Goal: Information Seeking & Learning: Learn about a topic

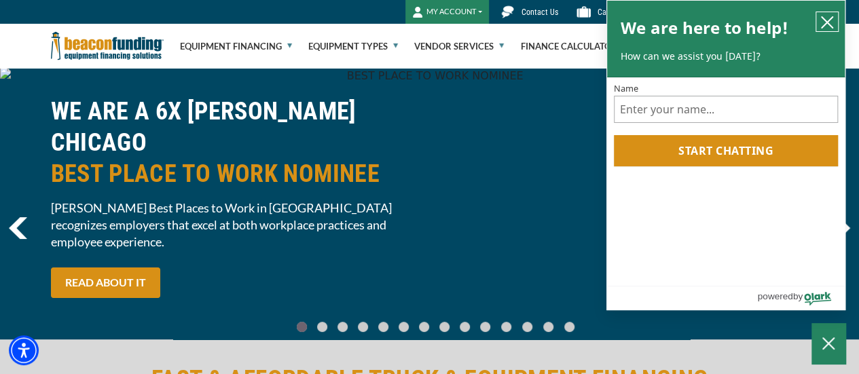
click at [829, 22] on icon "close chatbox" at bounding box center [828, 23] width 14 height 14
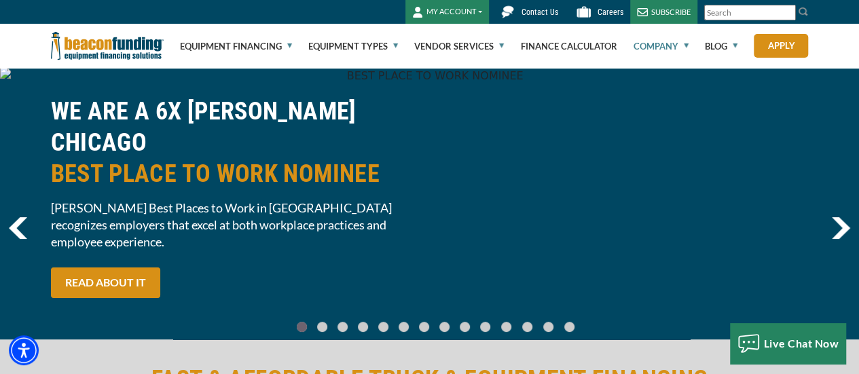
click at [673, 47] on link "Company" at bounding box center [661, 45] width 55 height 43
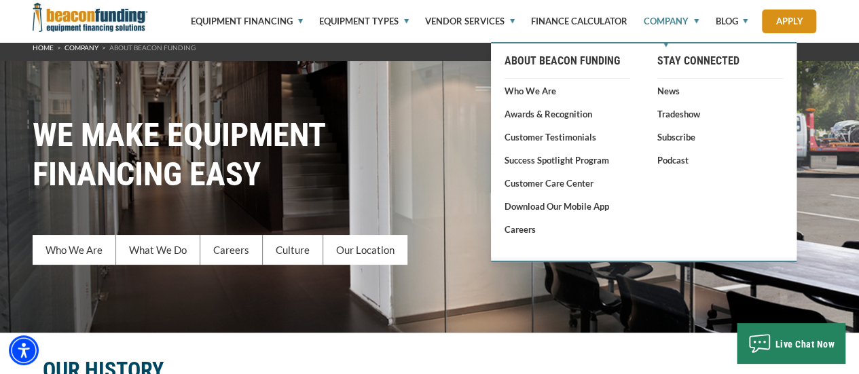
scroll to position [136, 0]
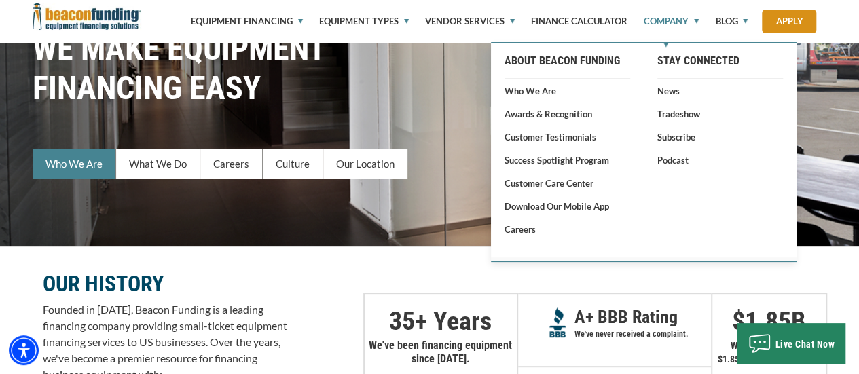
click at [73, 162] on link "Who We Are" at bounding box center [75, 164] width 84 height 30
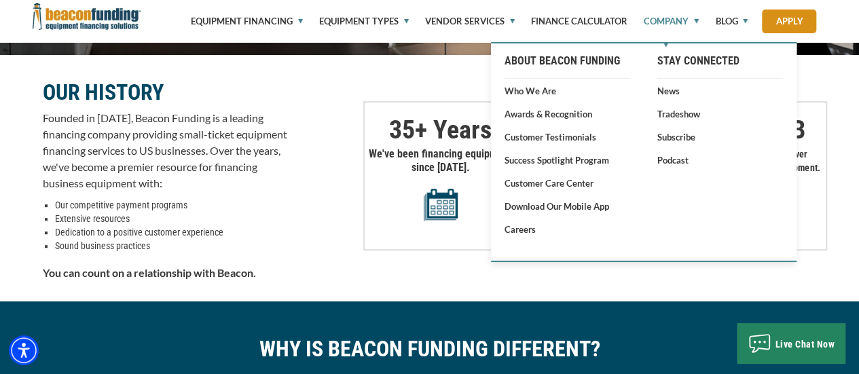
click at [316, 190] on div "OUR HISTORY Founded in 1990, Beacon Funding is a leading financing company prov…" at bounding box center [430, 170] width 795 height 231
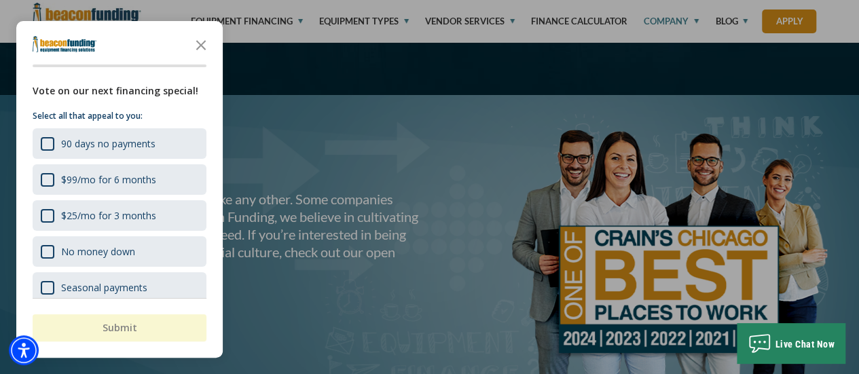
scroll to position [1211, 0]
click at [201, 44] on icon "Close the survey" at bounding box center [200, 44] width 27 height 27
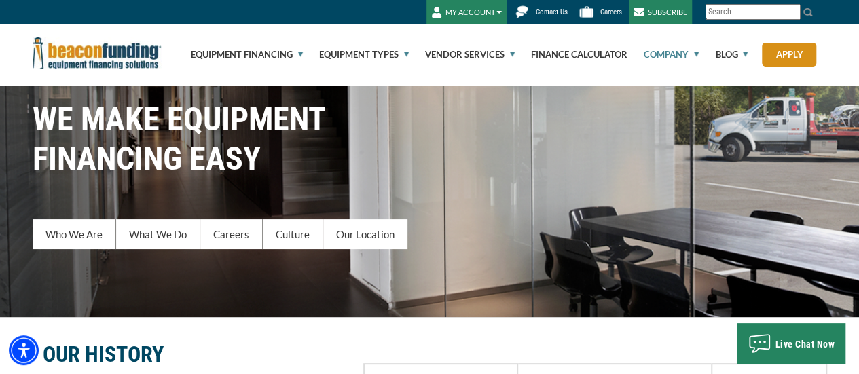
scroll to position [0, 0]
